Goal: Task Accomplishment & Management: Complete application form

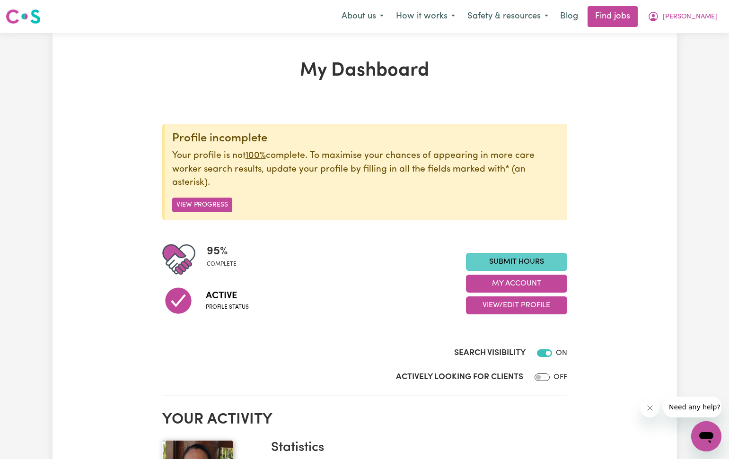
click at [499, 258] on link "Submit Hours" at bounding box center [516, 262] width 101 height 18
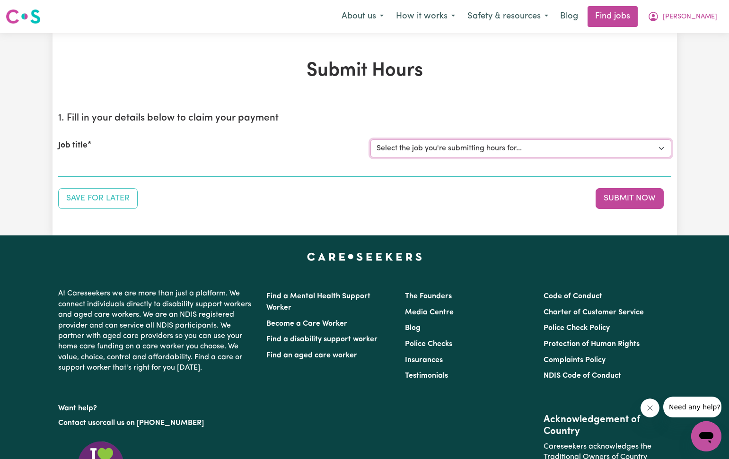
select select "2766"
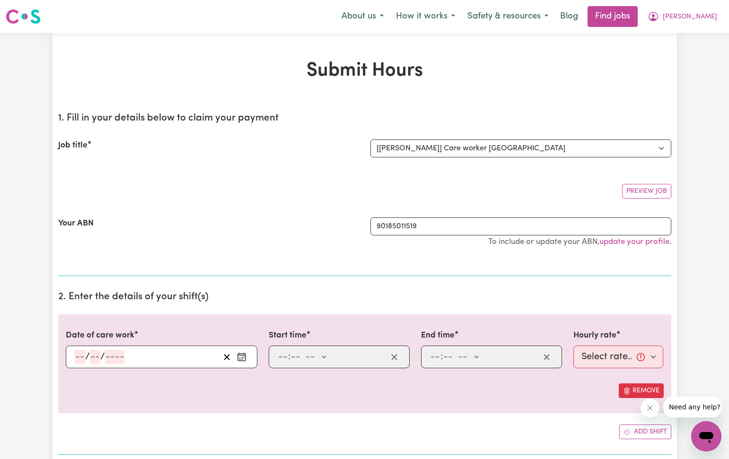
click at [243, 358] on icon "Enter the date of care work" at bounding box center [241, 356] width 9 height 9
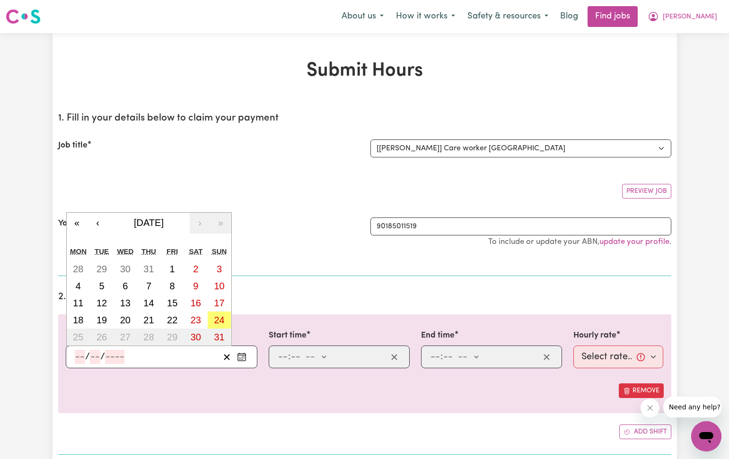
click at [241, 357] on circle "Enter the date of care work" at bounding box center [240, 357] width 1 height 1
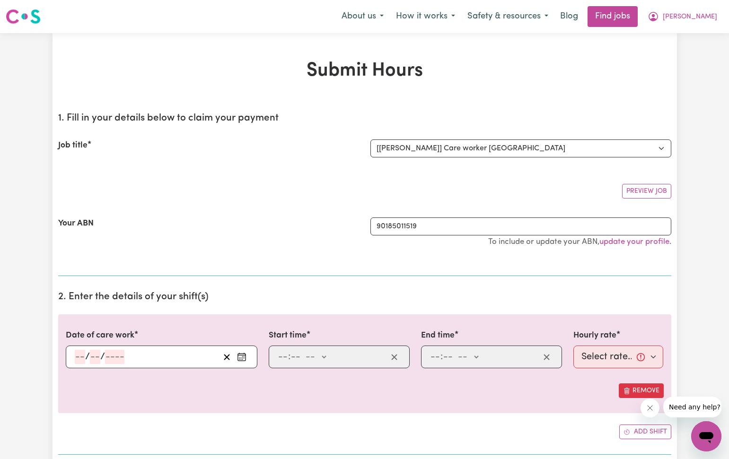
click at [240, 354] on icon "Enter the date of care work" at bounding box center [241, 356] width 9 height 9
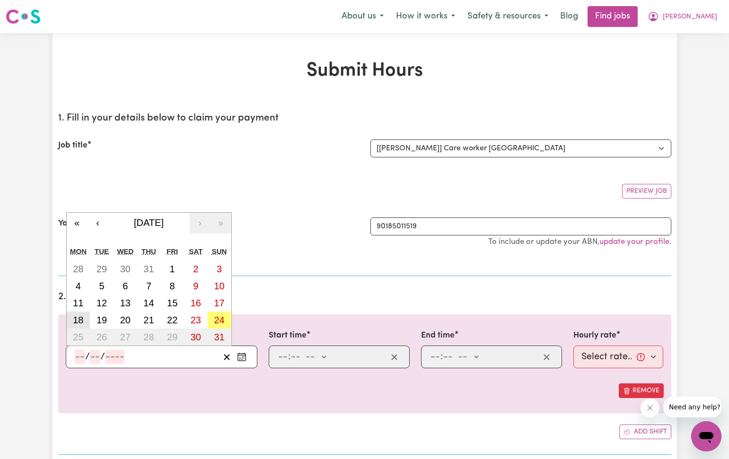
click at [82, 318] on abbr "18" at bounding box center [78, 320] width 10 height 10
type input "[DATE]"
type input "18"
type input "8"
type input "2025"
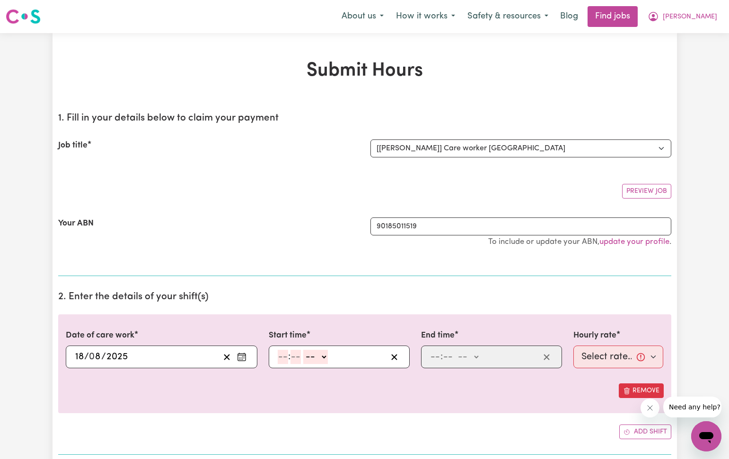
click at [282, 356] on input "number" at bounding box center [283, 357] width 10 height 14
type input "12"
type input "30"
select select "pm"
type input "12:30"
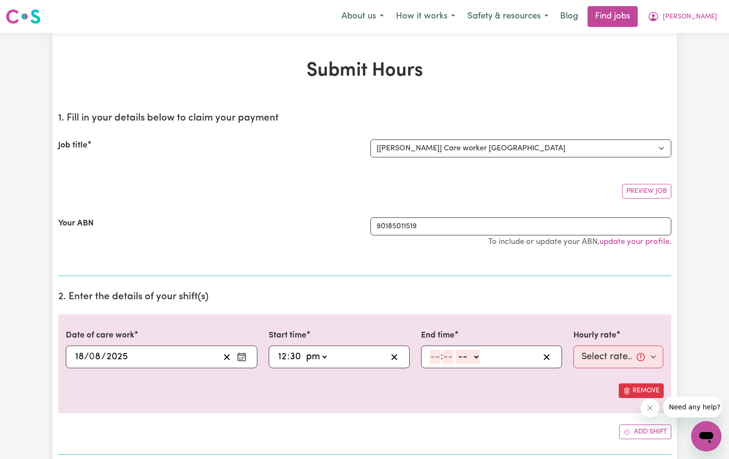
click at [433, 355] on input "number" at bounding box center [435, 357] width 10 height 14
type input "5"
type input "30"
select select "pm"
type input "17:30"
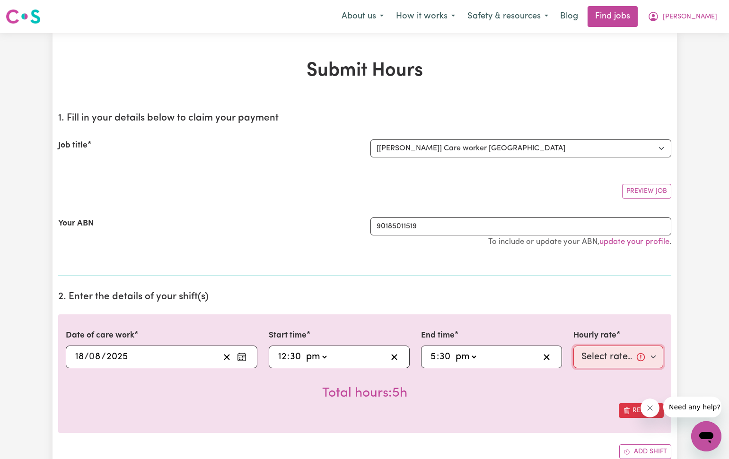
select select "40-Weekday"
click at [547, 399] on div "Total hours: 5h" at bounding box center [365, 385] width 598 height 35
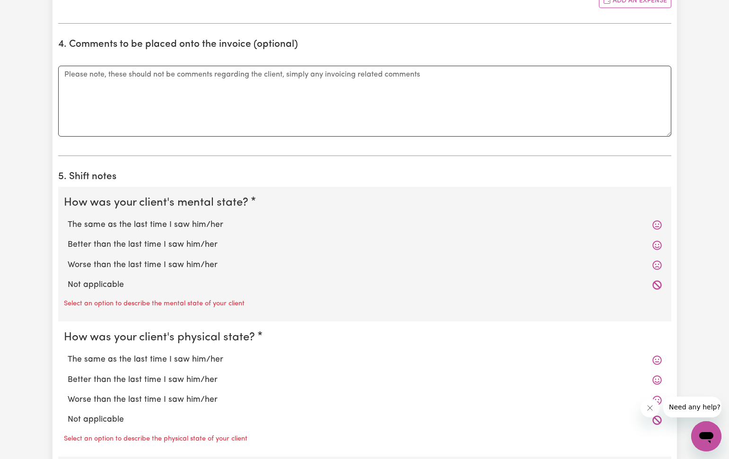
scroll to position [547, 0]
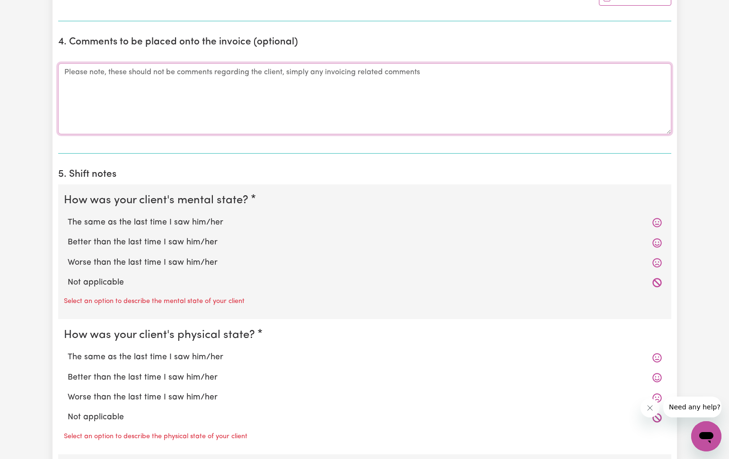
click at [69, 73] on textarea "Comments" at bounding box center [364, 98] width 613 height 71
type textarea "l"
type textarea "Late submitting timesheet."
drag, startPoint x: 193, startPoint y: 216, endPoint x: 183, endPoint y: 238, distance: 24.6
click at [194, 217] on label "The same as the last time I saw him/her" at bounding box center [365, 223] width 594 height 12
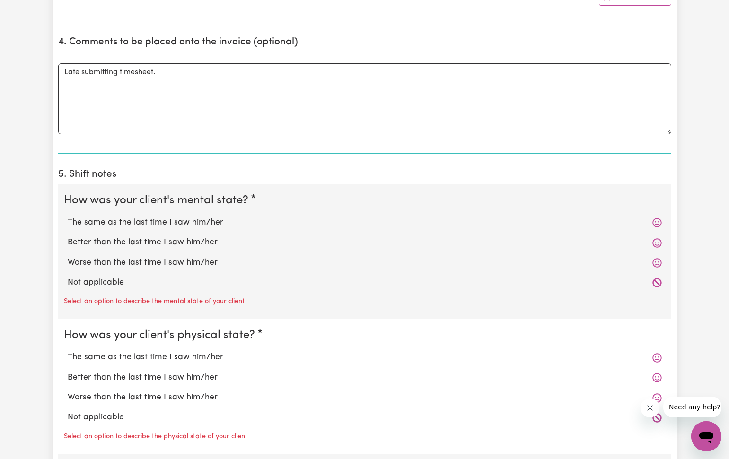
click at [68, 216] on input "The same as the last time I saw him/her" at bounding box center [67, 216] width 0 height 0
radio input "true"
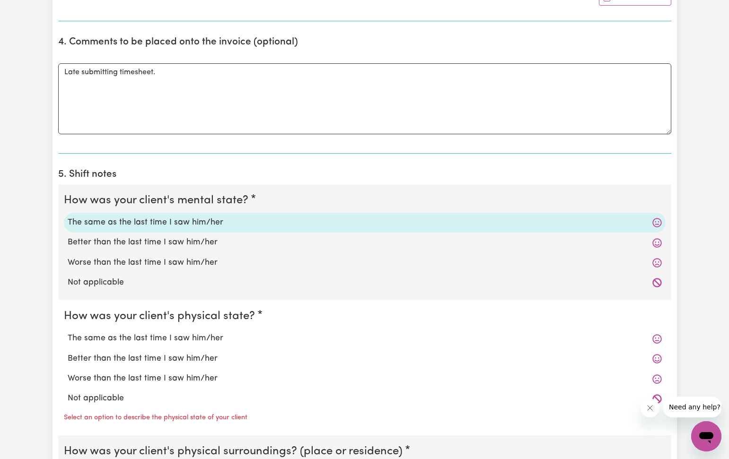
click at [162, 219] on label "The same as the last time I saw him/her" at bounding box center [365, 223] width 594 height 12
click at [68, 217] on input "The same as the last time I saw him/her" at bounding box center [67, 216] width 0 height 0
click at [174, 333] on label "The same as the last time I saw him/her" at bounding box center [365, 338] width 594 height 12
click at [68, 332] on input "The same as the last time I saw him/her" at bounding box center [67, 332] width 0 height 0
radio input "true"
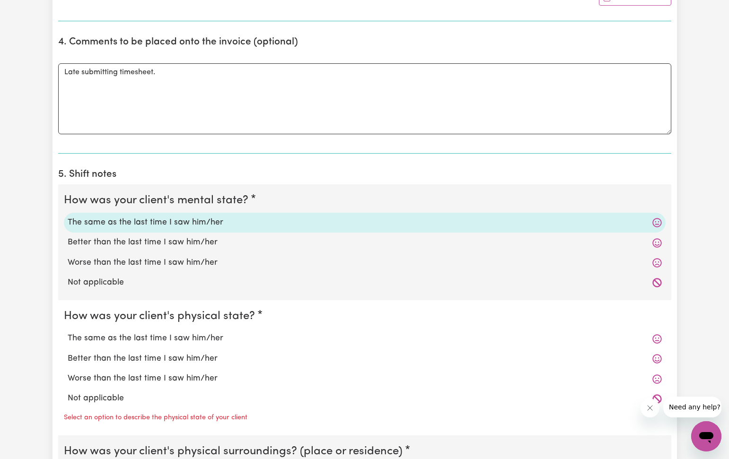
click at [140, 332] on label "The same as the last time I saw him/her" at bounding box center [365, 338] width 594 height 12
click at [68, 332] on input "The same as the last time I saw him/her" at bounding box center [67, 332] width 0 height 0
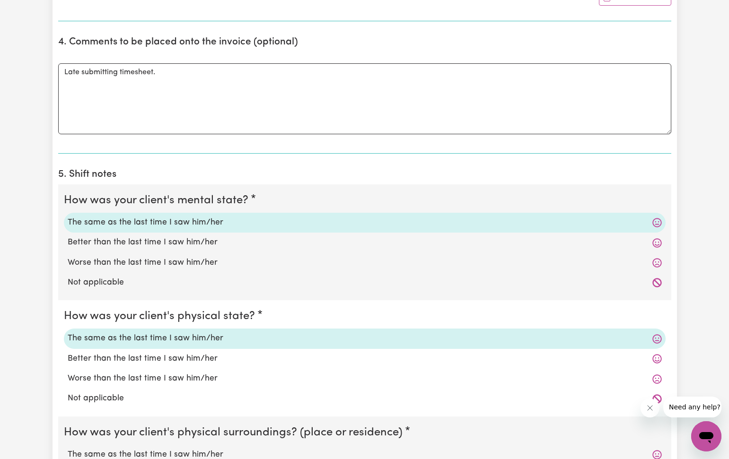
click at [452, 449] on label "The same as the last time I saw him/her" at bounding box center [365, 455] width 594 height 12
click at [68, 448] on input "The same as the last time I saw him/her" at bounding box center [67, 448] width 0 height 0
radio input "true"
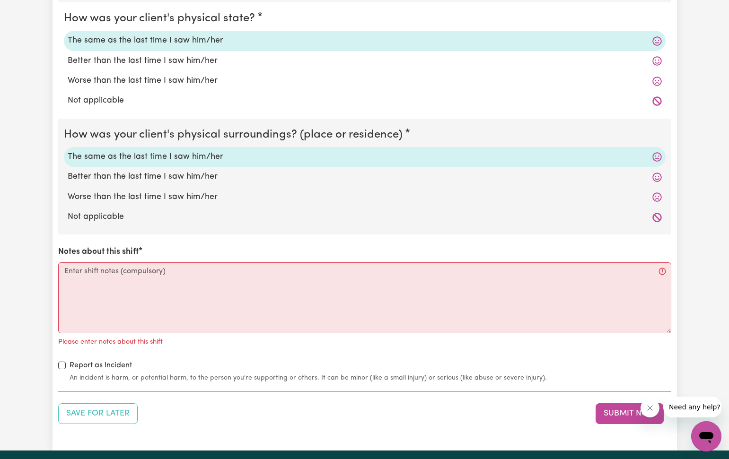
scroll to position [846, 0]
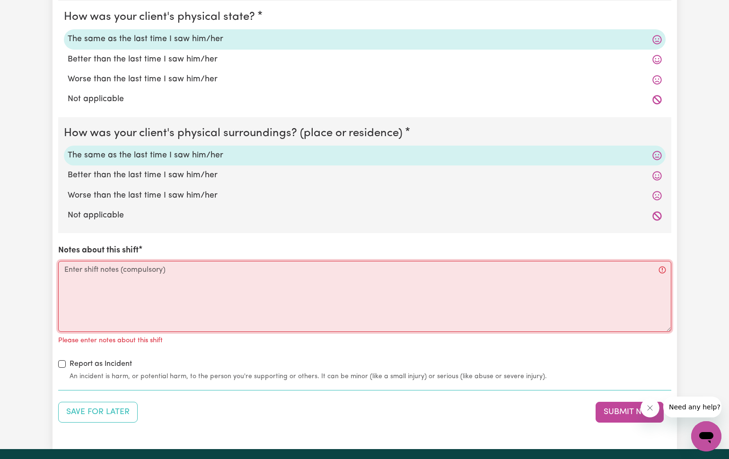
click at [58, 261] on textarea "Notes about this shift" at bounding box center [364, 296] width 613 height 71
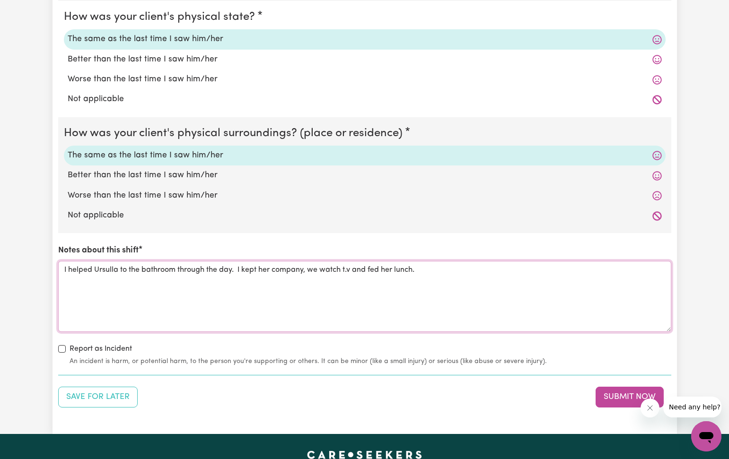
click at [370, 264] on textarea "I helped Ursulla to the bathroom through the day. I kept her company, we watch …" at bounding box center [364, 296] width 613 height 71
click at [472, 264] on textarea "I helped Ursulla to the bathroom through the day. I kept her company, we watch …" at bounding box center [364, 296] width 613 height 71
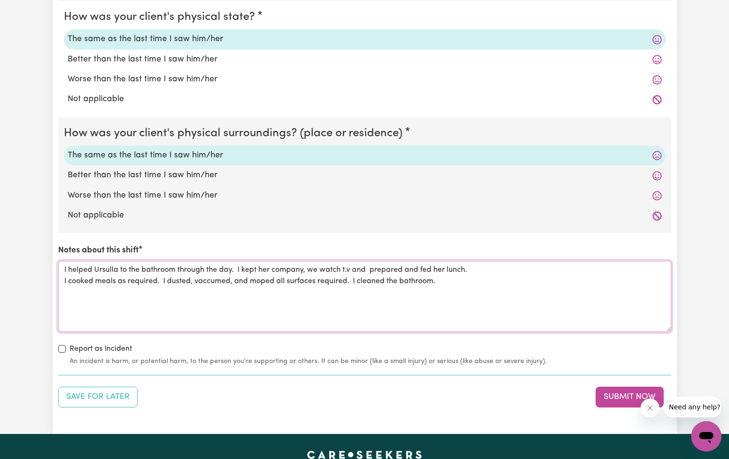
drag, startPoint x: 261, startPoint y: 265, endPoint x: 270, endPoint y: 265, distance: 9.5
click at [270, 265] on textarea "I helped Ursulla to the bathroom through the day. I kept her company, we watch …" at bounding box center [364, 296] width 613 height 71
click at [365, 262] on textarea "I helped Ursulla to the bathroom through the day. I kept Ursulla company, we wa…" at bounding box center [364, 296] width 613 height 71
click at [439, 276] on textarea "I helped Ursulla to the bathroom through the day. I kept Ursulla company, we wa…" at bounding box center [364, 296] width 613 height 71
type textarea "I helped Ursulla to the bathroom through the day. I kept Ursulla company, we wa…"
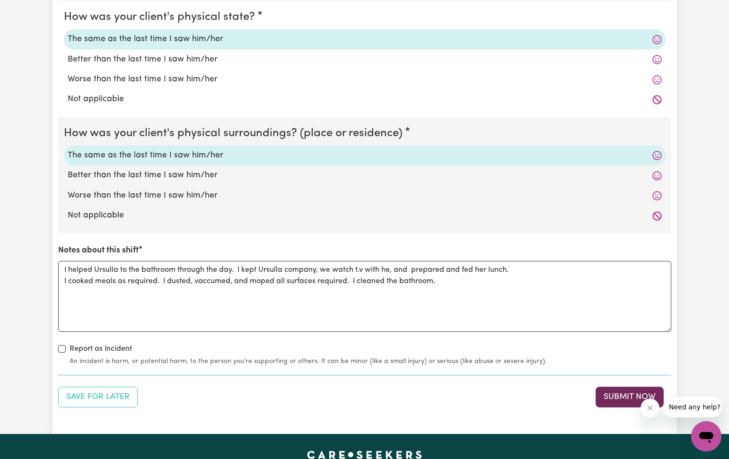
click at [612, 389] on button "Submit Now" at bounding box center [629, 397] width 68 height 21
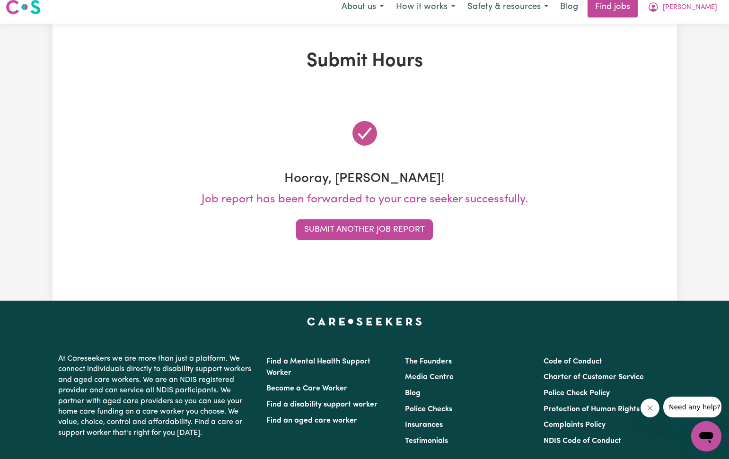
scroll to position [0, 0]
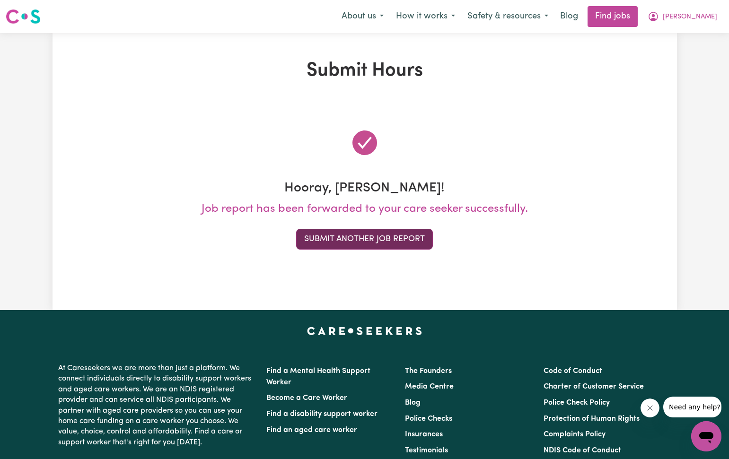
click at [420, 243] on button "Submit Another Job Report" at bounding box center [364, 239] width 137 height 21
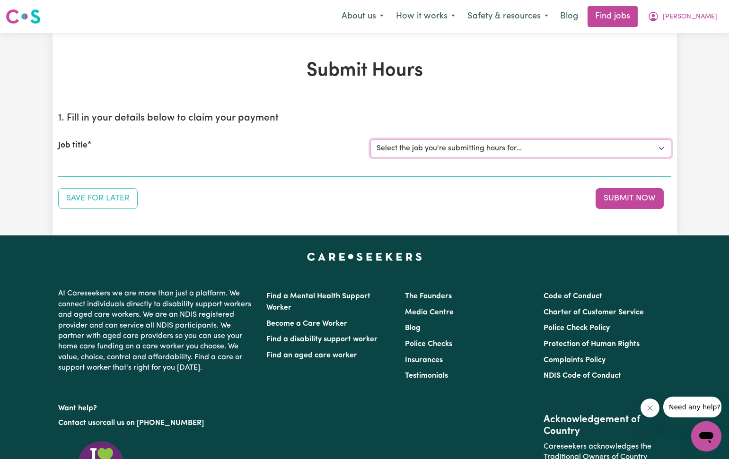
select select "2766"
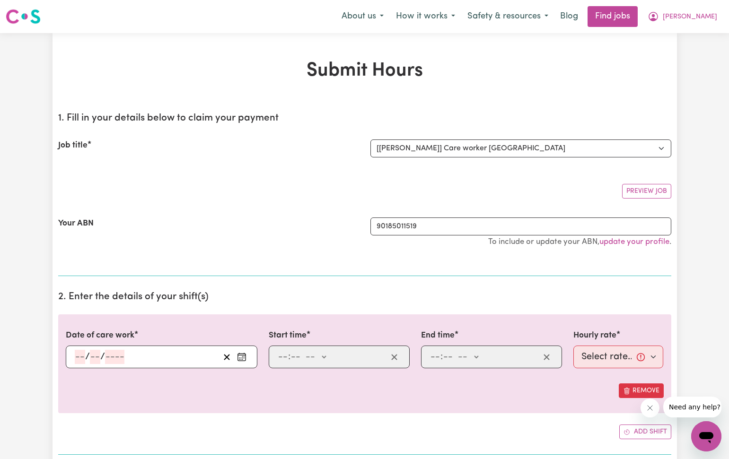
click at [77, 356] on input "number" at bounding box center [80, 357] width 10 height 14
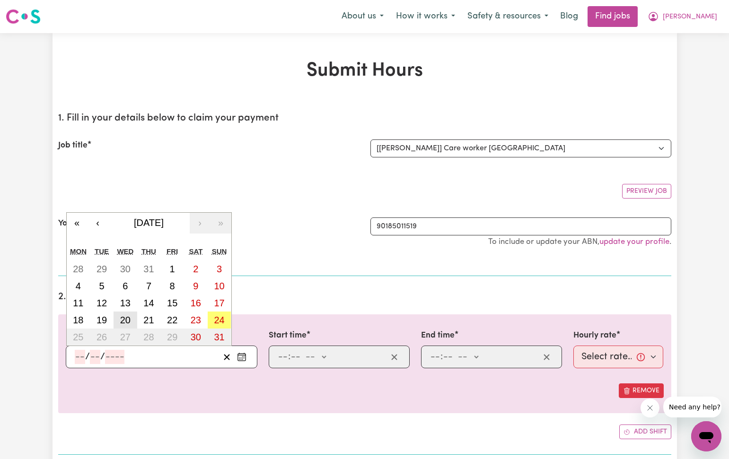
click at [126, 321] on abbr "20" at bounding box center [125, 320] width 10 height 10
type input "[DATE]"
type input "20"
type input "8"
type input "2025"
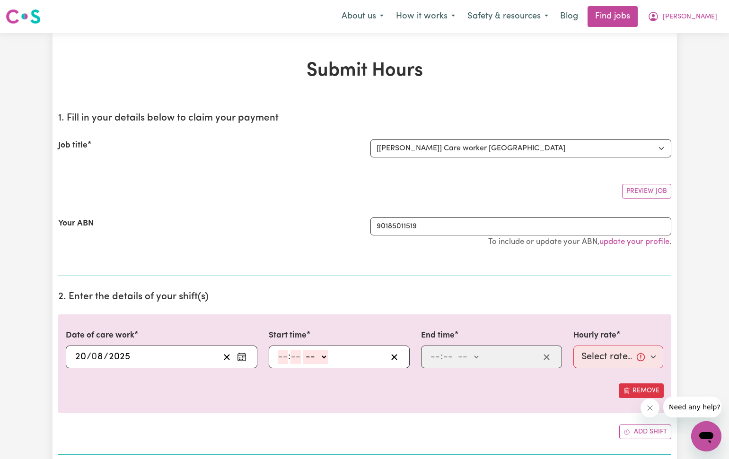
click at [284, 355] on input "number" at bounding box center [283, 357] width 10 height 14
type input "12"
type input "30"
select select "pm"
type input "12:30"
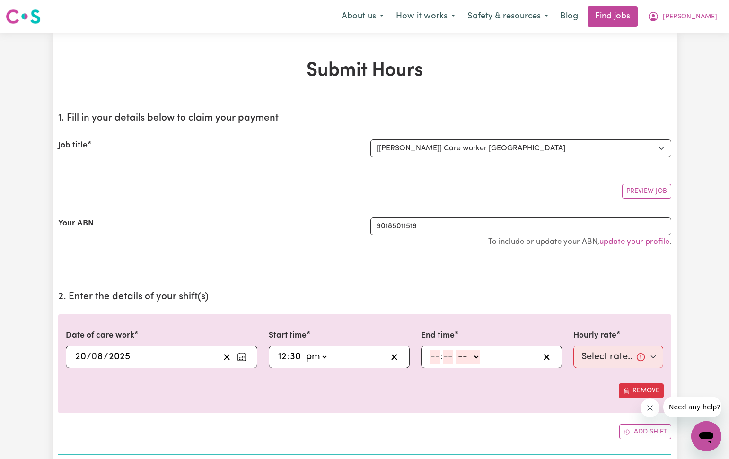
click at [435, 357] on input "number" at bounding box center [435, 357] width 10 height 14
type input "5"
type input "30"
select select "pm"
type input "17:30"
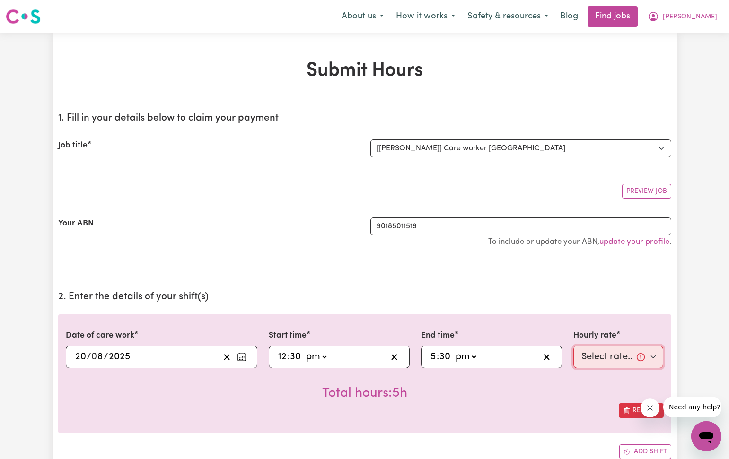
select select "40-Weekday"
click at [574, 388] on div "Total hours: 5h" at bounding box center [365, 385] width 598 height 35
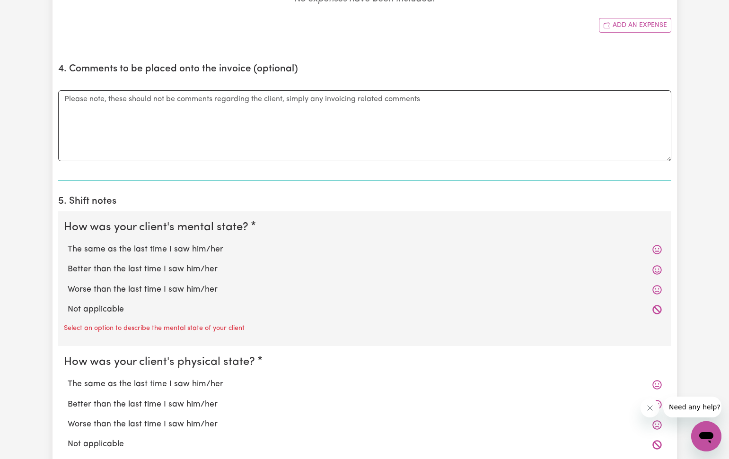
scroll to position [530, 0]
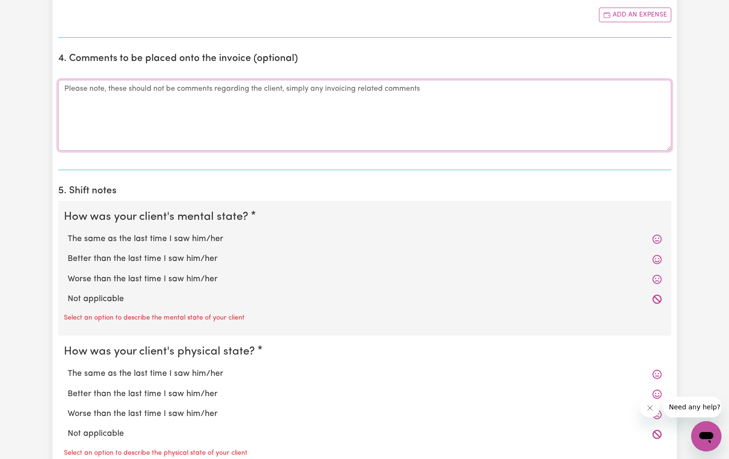
click at [69, 86] on textarea "Comments" at bounding box center [364, 115] width 613 height 71
type textarea "Late submitting timesheet."
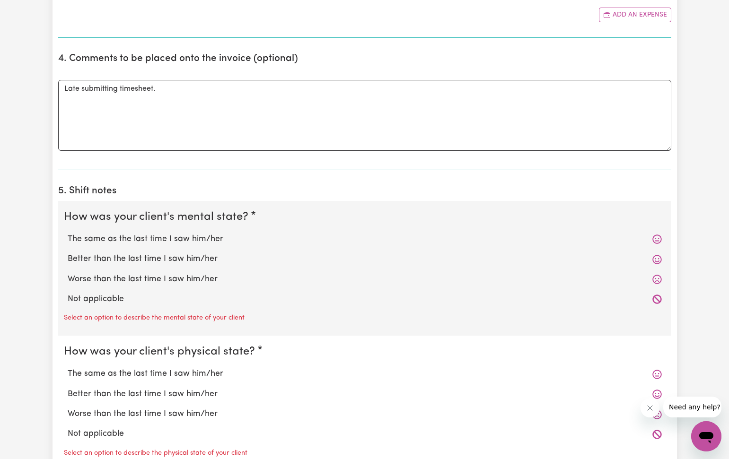
click at [84, 237] on label "The same as the last time I saw him/her" at bounding box center [365, 239] width 594 height 12
click at [68, 233] on input "The same as the last time I saw him/her" at bounding box center [67, 233] width 0 height 0
radio input "true"
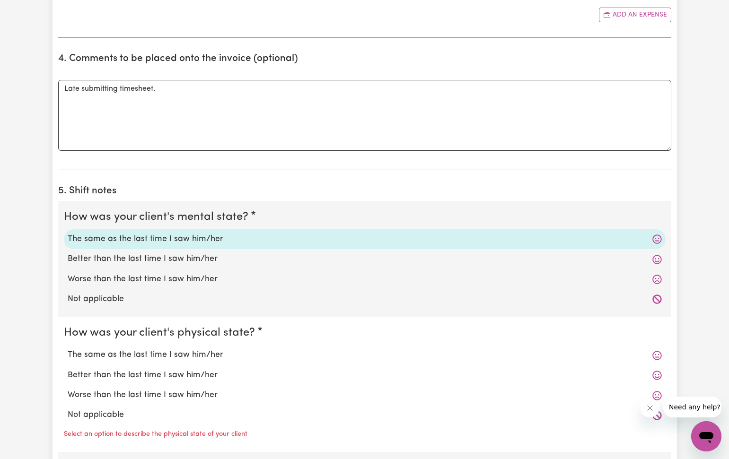
click at [113, 353] on label "The same as the last time I saw him/her" at bounding box center [365, 355] width 594 height 12
click at [68, 349] on input "The same as the last time I saw him/her" at bounding box center [67, 348] width 0 height 0
radio input "true"
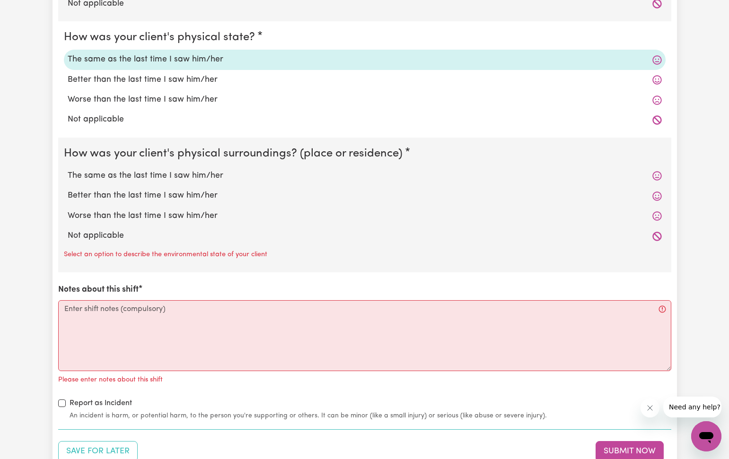
scroll to position [827, 0]
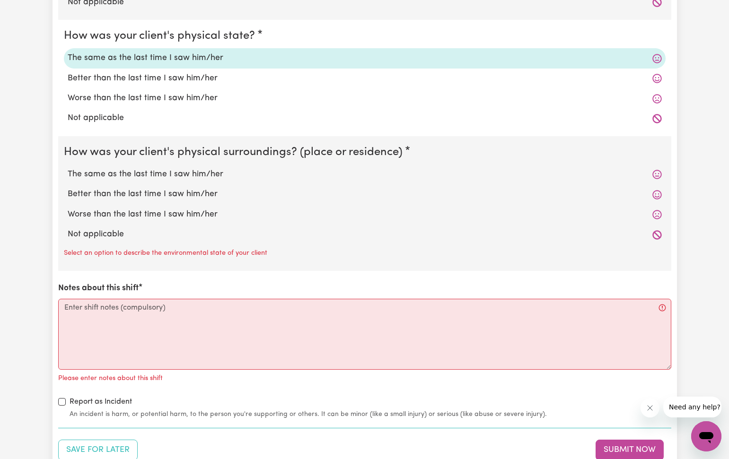
click at [200, 171] on label "The same as the last time I saw him/her" at bounding box center [365, 174] width 594 height 12
click at [68, 168] on input "The same as the last time I saw him/her" at bounding box center [67, 168] width 0 height 0
radio input "true"
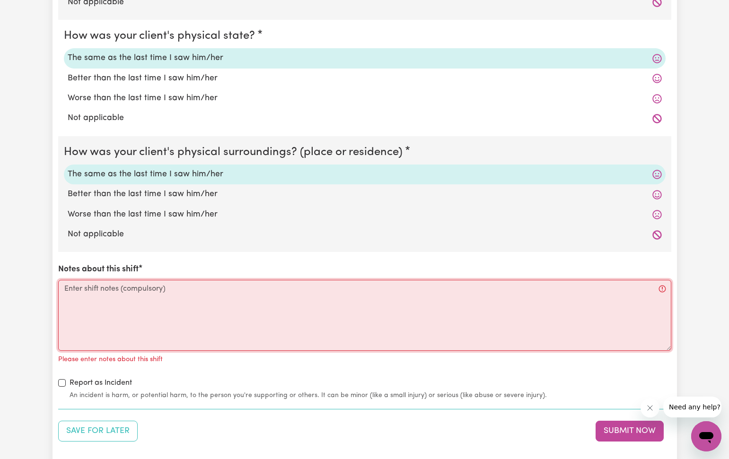
click at [65, 285] on textarea "Notes about this shift" at bounding box center [364, 315] width 613 height 71
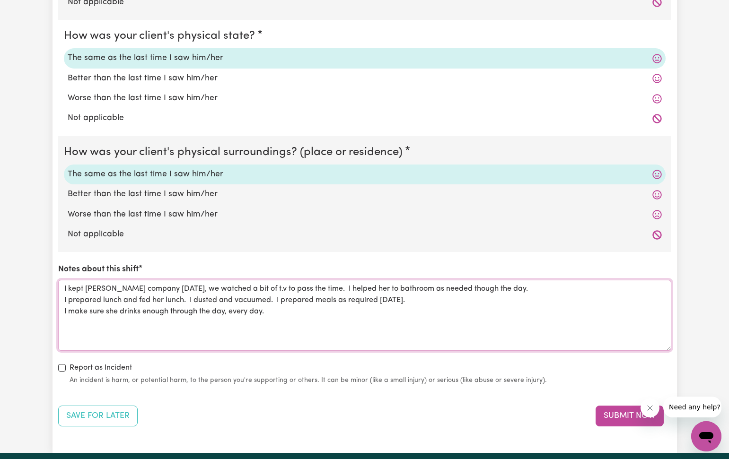
drag, startPoint x: 226, startPoint y: 308, endPoint x: 274, endPoint y: 310, distance: 47.8
click at [274, 310] on textarea "I kept [PERSON_NAME] company [DATE], we watched a bit of t.v to pass the time. …" at bounding box center [364, 315] width 613 height 71
click at [217, 294] on textarea "I kept [PERSON_NAME] company [DATE], we watched a bit of t.v to pass the time. …" at bounding box center [364, 315] width 613 height 71
click at [230, 306] on textarea "I kept [PERSON_NAME] company [DATE], we watched a bit of t.v to pass the time. …" at bounding box center [364, 315] width 613 height 71
type textarea "I kept [PERSON_NAME] company [DATE], we watched a bit of t.v to pass the time. …"
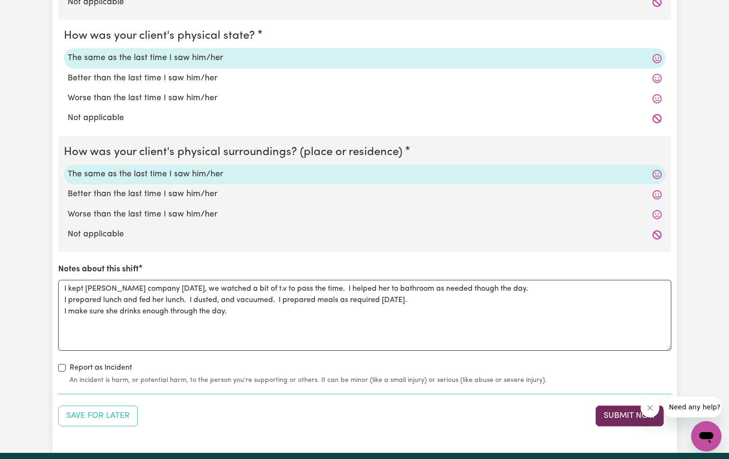
click at [618, 409] on button "Submit Now" at bounding box center [629, 416] width 68 height 21
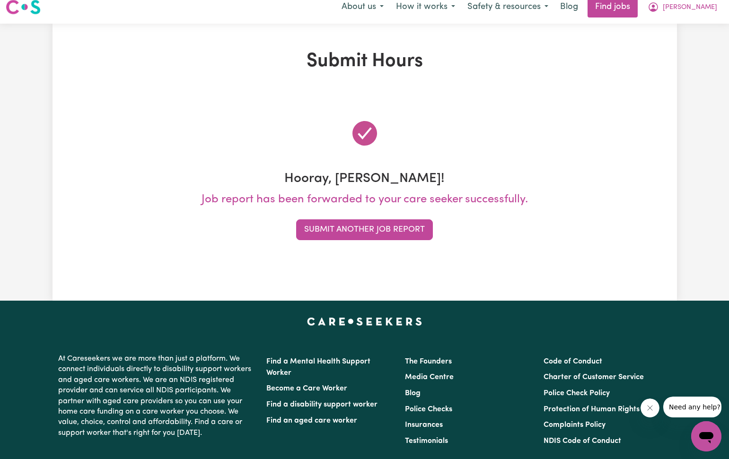
scroll to position [0, 0]
